Goal: Check status: Check status

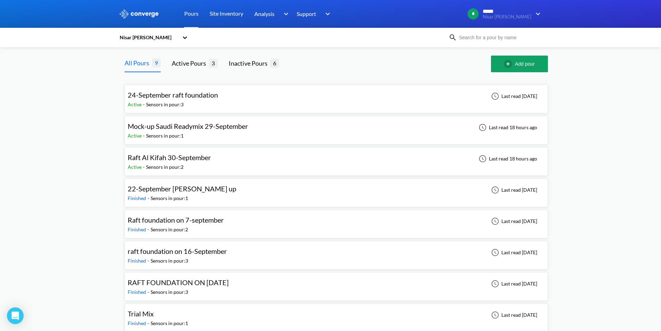
click at [283, 128] on div "Mock-up Saudi Readymix 29-September Active - Sensors in pour: 1 Last read 18 ho…" at bounding box center [336, 130] width 417 height 22
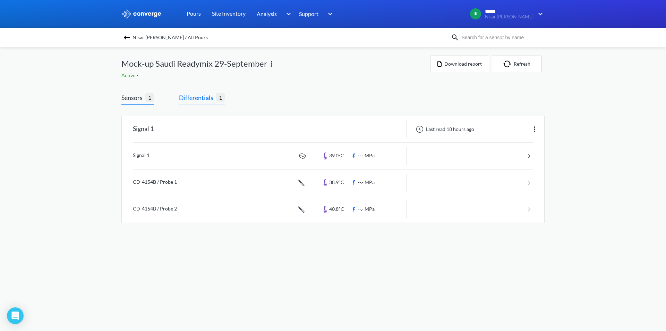
click at [205, 101] on span "Differentials" at bounding box center [197, 98] width 37 height 10
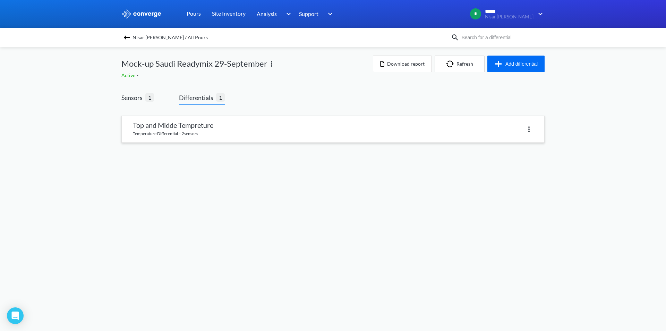
click at [172, 128] on link at bounding box center [333, 129] width 423 height 26
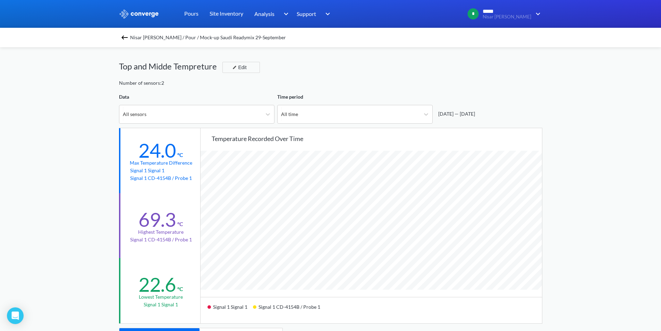
click at [125, 41] on img at bounding box center [124, 37] width 8 height 8
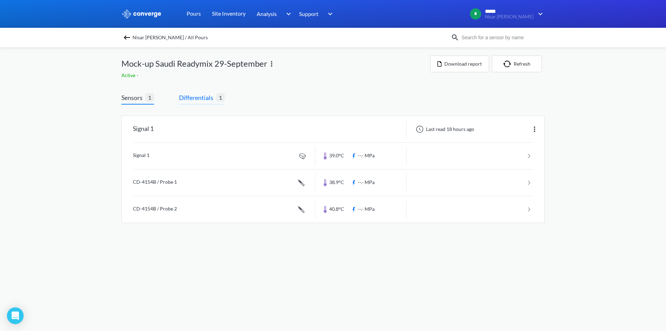
click at [191, 98] on span "Differentials" at bounding box center [197, 98] width 37 height 10
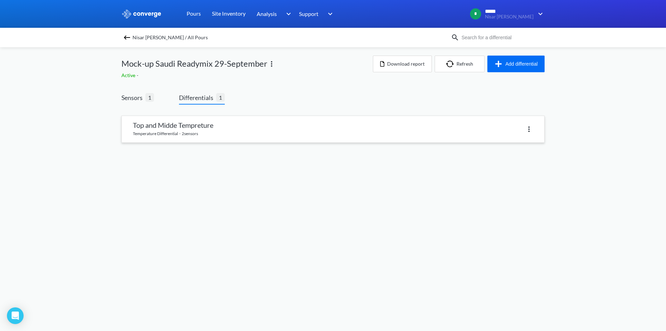
click at [198, 120] on link at bounding box center [333, 129] width 423 height 26
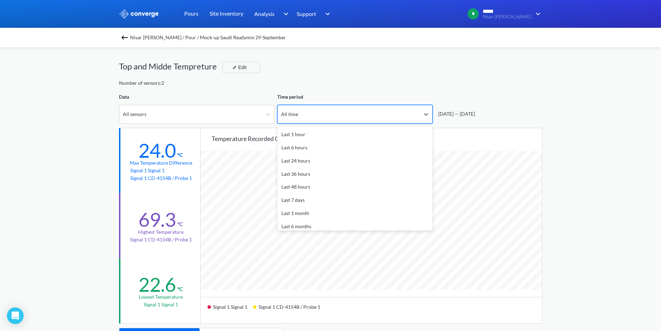
click at [294, 121] on div "All time" at bounding box center [349, 114] width 142 height 18
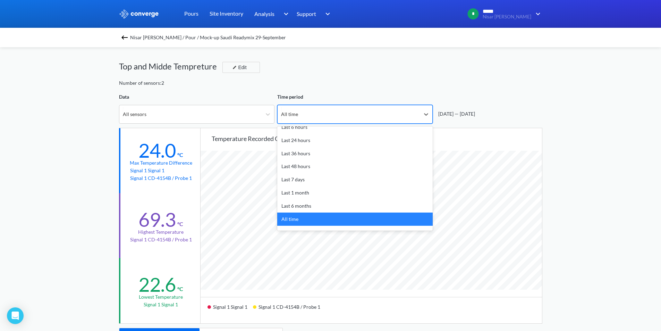
click at [294, 121] on div "All time" at bounding box center [349, 114] width 142 height 18
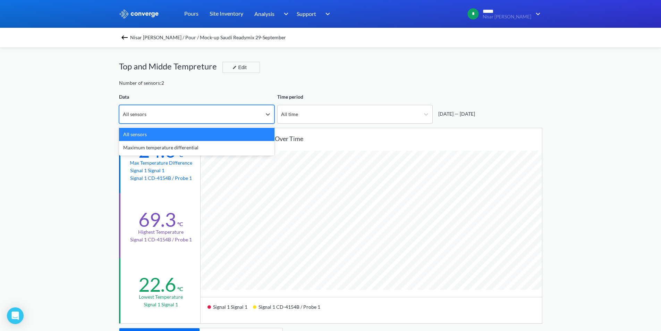
click at [257, 117] on div "All sensors" at bounding box center [190, 114] width 142 height 18
click at [241, 146] on div "Maximum temperature differential" at bounding box center [196, 147] width 155 height 13
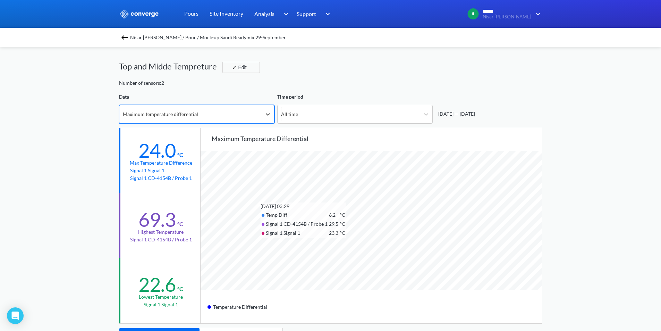
scroll to position [581, 661]
